Goal: Transaction & Acquisition: Subscribe to service/newsletter

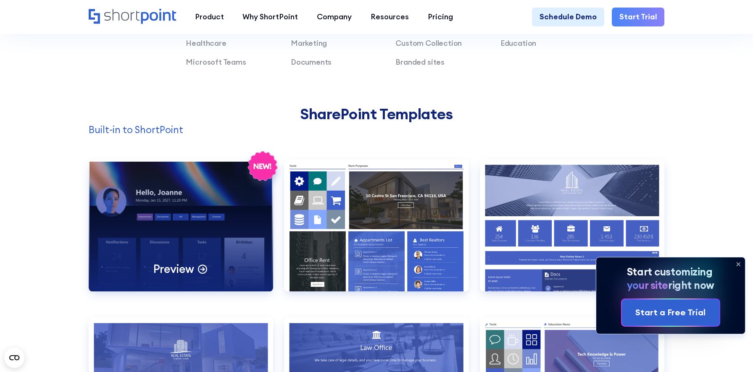
click at [168, 209] on div "Preview" at bounding box center [181, 226] width 184 height 132
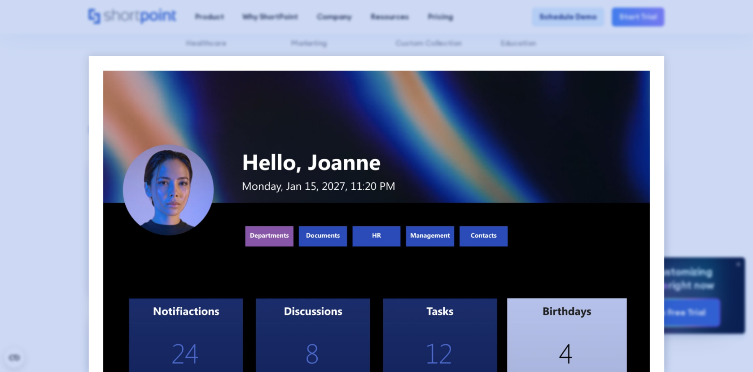
click at [38, 222] on div at bounding box center [376, 186] width 753 height 372
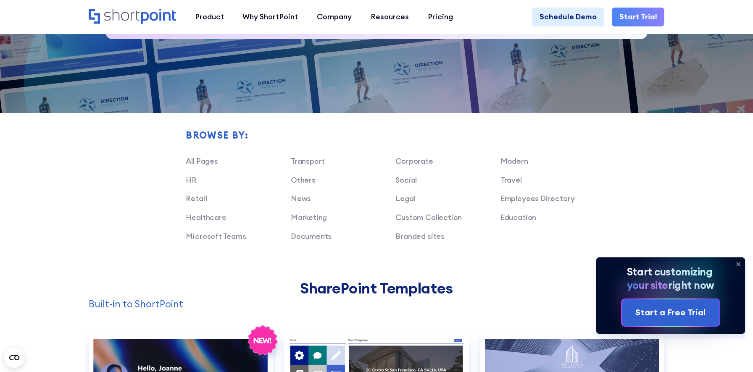
scroll to position [119, 0]
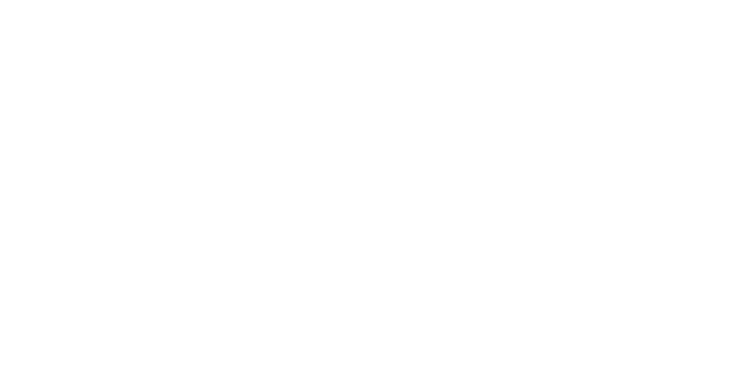
select select "+234"
